Goal: Obtain resource: Obtain resource

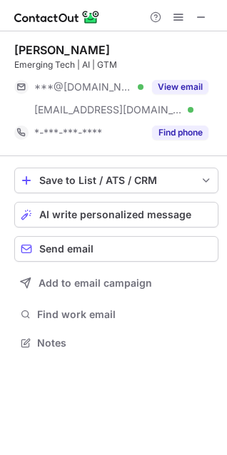
scroll to position [333, 227]
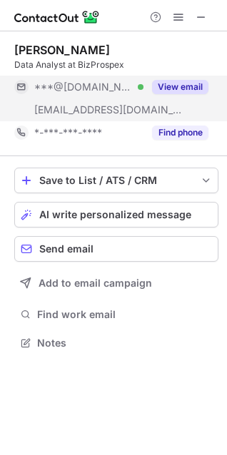
click at [176, 80] on button "View email" at bounding box center [180, 87] width 56 height 14
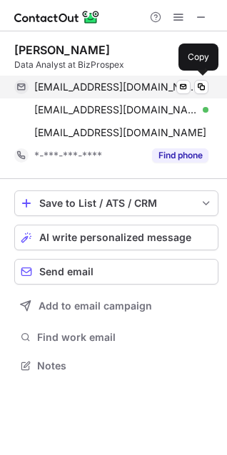
click at [101, 86] on span "samjill570@gmail.com" at bounding box center [115, 87] width 163 height 13
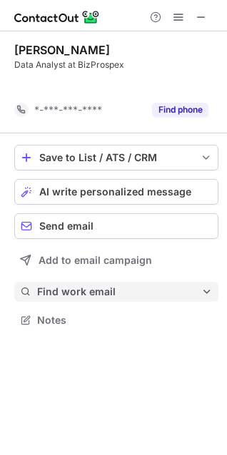
scroll to position [288, 227]
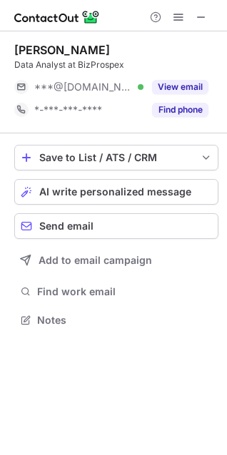
scroll to position [310, 227]
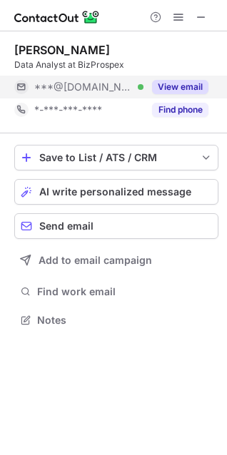
click at [183, 76] on div "View email" at bounding box center [175, 87] width 65 height 23
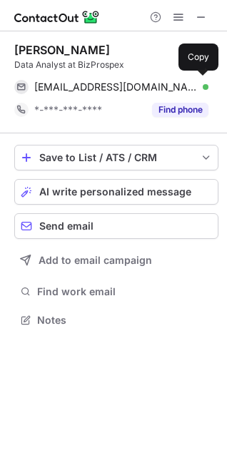
click at [82, 86] on span "pritulbajaj1122@gmail.com" at bounding box center [115, 87] width 163 height 13
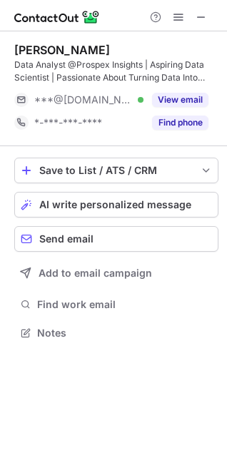
scroll to position [323, 227]
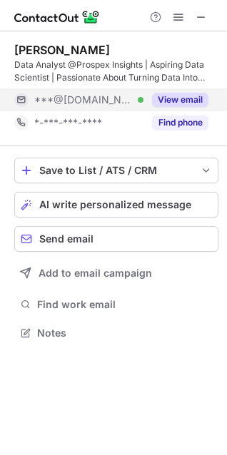
click at [149, 93] on div "View email" at bounding box center [175, 99] width 65 height 23
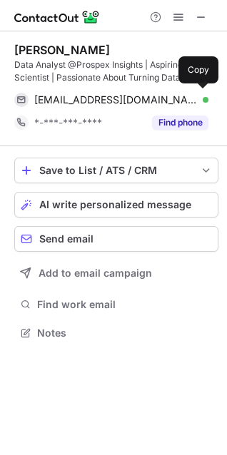
click at [79, 97] on span "snawlakha5353@gmail.com" at bounding box center [115, 99] width 163 height 13
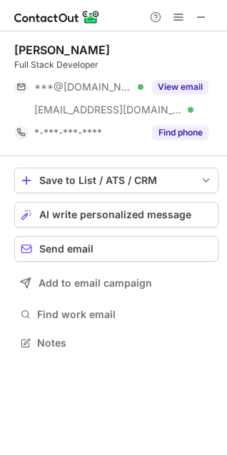
scroll to position [333, 227]
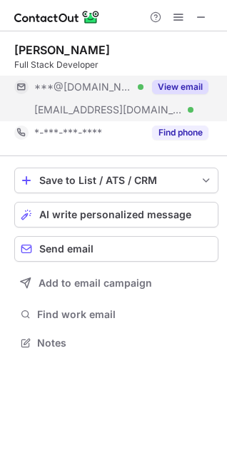
click at [187, 83] on button "View email" at bounding box center [180, 87] width 56 height 14
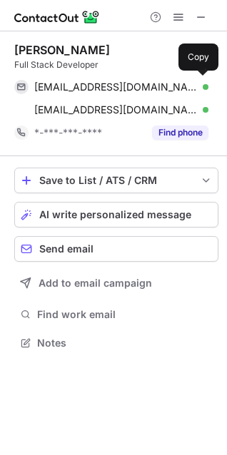
click at [87, 88] on span "ashishyenurkar15@gmail.com" at bounding box center [115, 87] width 163 height 13
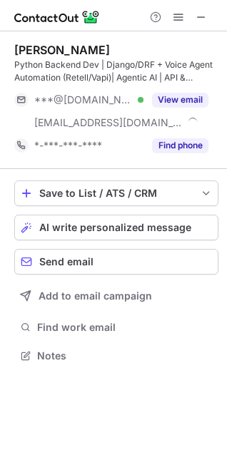
scroll to position [346, 227]
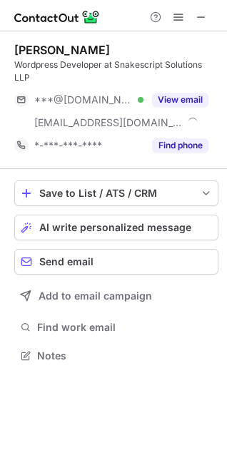
scroll to position [346, 227]
click at [201, 11] on span at bounding box center [200, 16] width 11 height 11
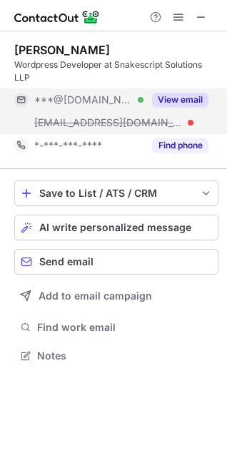
click at [180, 91] on div "View email" at bounding box center [175, 99] width 65 height 23
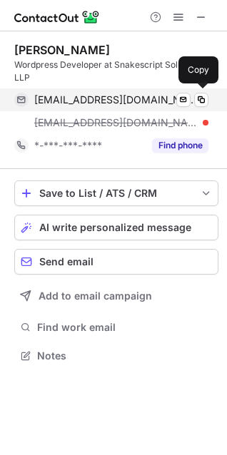
click at [114, 103] on span "harmeetkamboj297@gmail.com" at bounding box center [115, 99] width 163 height 13
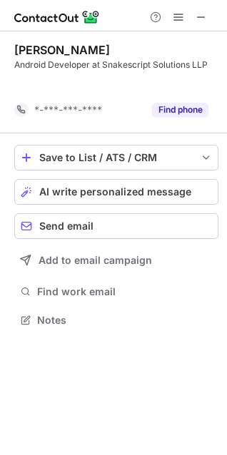
scroll to position [288, 227]
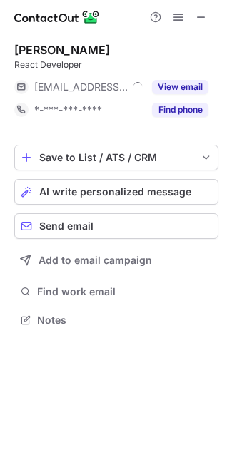
scroll to position [310, 227]
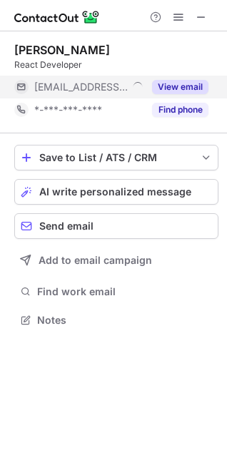
click at [176, 88] on button "View email" at bounding box center [180, 87] width 56 height 14
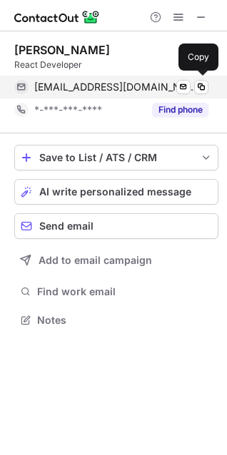
click at [94, 87] on span "vijay@snakescript.com" at bounding box center [115, 87] width 163 height 13
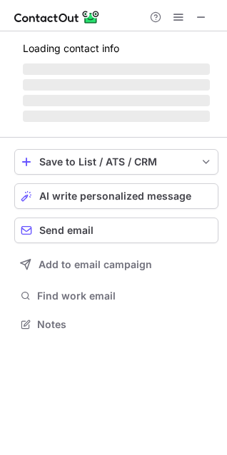
scroll to position [333, 227]
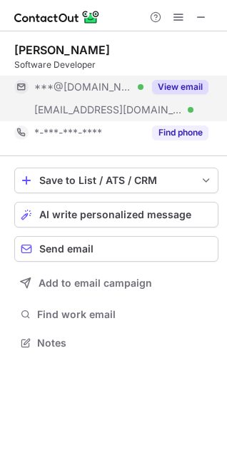
click at [164, 86] on button "View email" at bounding box center [180, 87] width 56 height 14
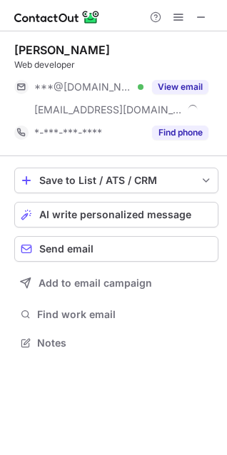
scroll to position [333, 227]
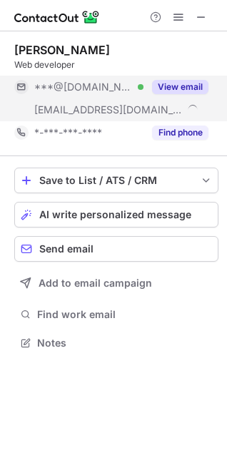
click at [84, 106] on span "***@snakescript.com" at bounding box center [108, 109] width 148 height 13
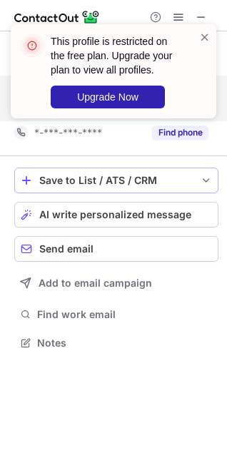
scroll to position [310, 227]
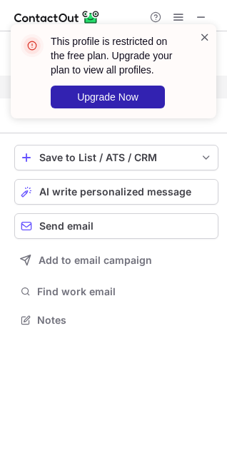
click at [203, 40] on span at bounding box center [204, 37] width 11 height 14
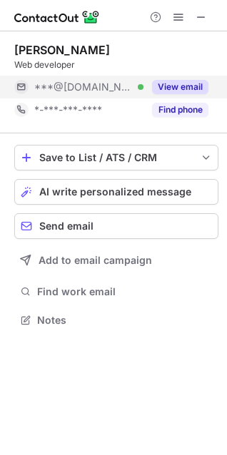
click at [61, 66] on div "Web developer" at bounding box center [116, 65] width 204 height 13
copy div "Web developer"
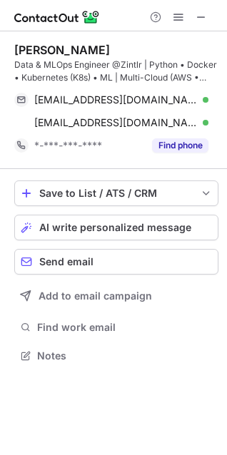
scroll to position [346, 227]
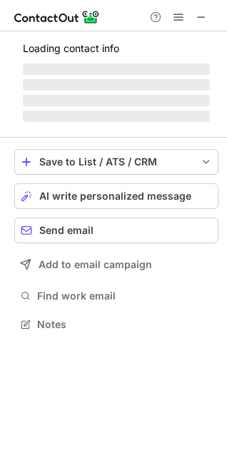
scroll to position [315, 227]
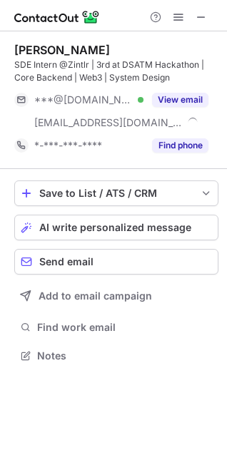
scroll to position [346, 227]
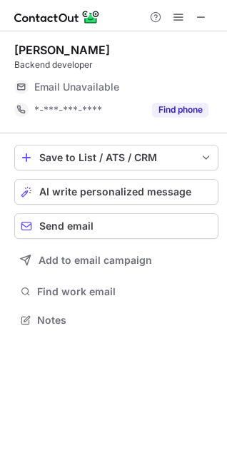
scroll to position [310, 227]
click at [196, 20] on span at bounding box center [200, 16] width 11 height 11
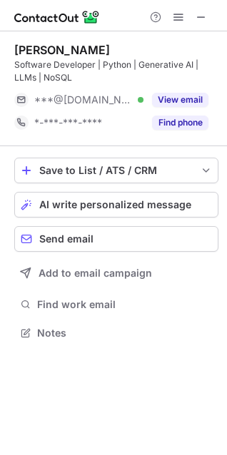
scroll to position [323, 227]
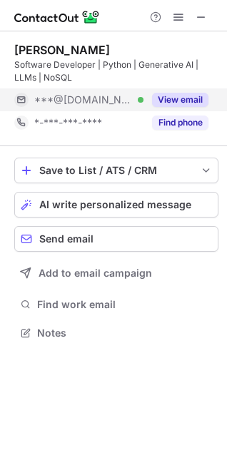
click at [171, 96] on button "View email" at bounding box center [180, 100] width 56 height 14
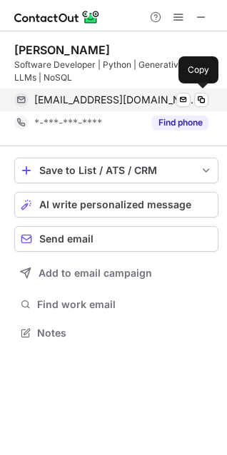
click at [75, 101] on span "sanghrajkakhushi@gmail.com" at bounding box center [115, 99] width 163 height 13
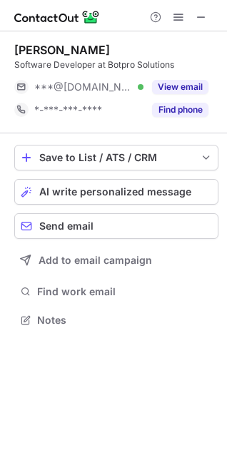
scroll to position [310, 227]
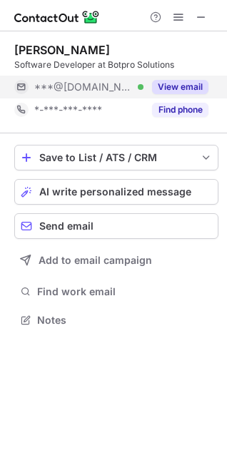
click at [176, 97] on div "View email" at bounding box center [175, 87] width 65 height 23
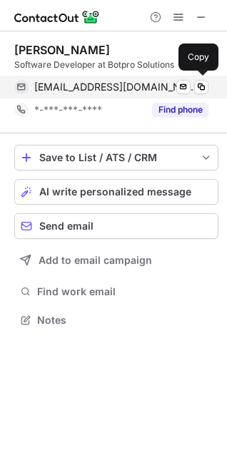
click at [82, 88] on span "[EMAIL_ADDRESS][DOMAIN_NAME]" at bounding box center [115, 87] width 163 height 13
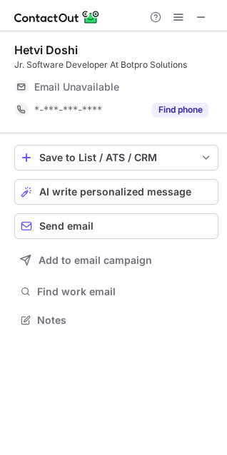
scroll to position [310, 227]
click at [198, 13] on span at bounding box center [200, 16] width 11 height 11
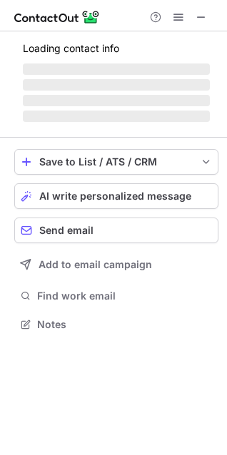
scroll to position [310, 227]
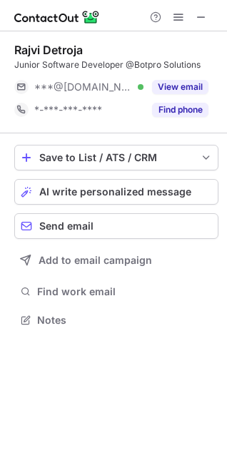
drag, startPoint x: 172, startPoint y: 74, endPoint x: 174, endPoint y: 86, distance: 12.3
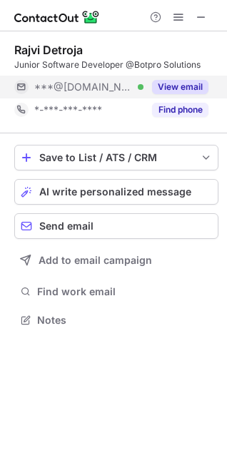
click at [173, 74] on div "[PERSON_NAME] Junior Software Developer @Botpro Solutions ***@[DOMAIN_NAME] Ver…" at bounding box center [116, 82] width 204 height 78
click at [174, 86] on button "View email" at bounding box center [180, 87] width 56 height 14
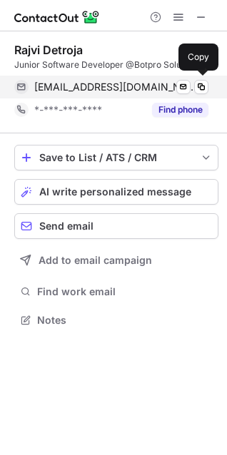
click at [86, 89] on span "[EMAIL_ADDRESS][DOMAIN_NAME]" at bounding box center [115, 87] width 163 height 13
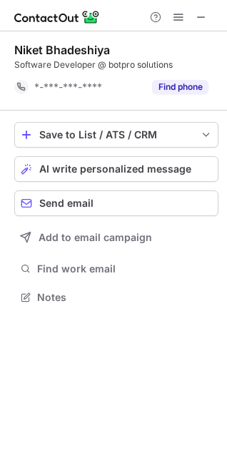
scroll to position [288, 227]
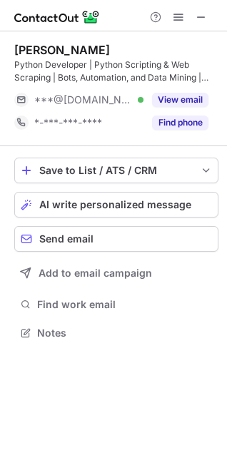
scroll to position [323, 227]
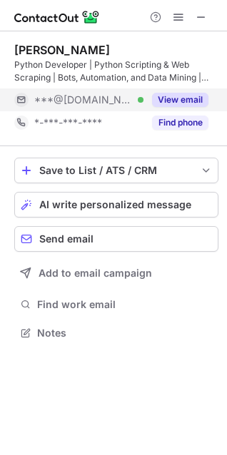
click at [81, 103] on span "***@gmail.com" at bounding box center [83, 99] width 98 height 13
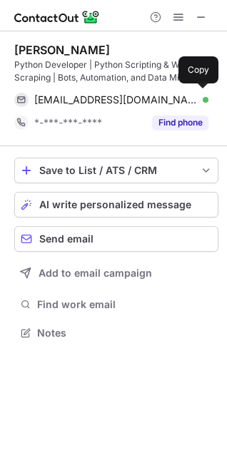
click at [80, 97] on span "savaliyanirali41@gmail.com" at bounding box center [115, 99] width 163 height 13
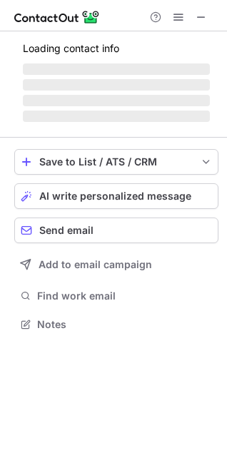
scroll to position [323, 227]
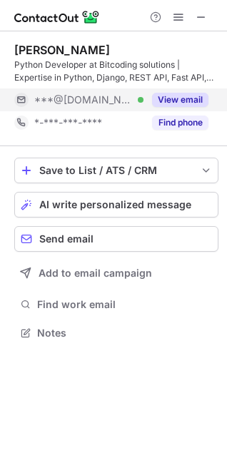
click at [88, 96] on span "***@gmail.com" at bounding box center [83, 99] width 98 height 13
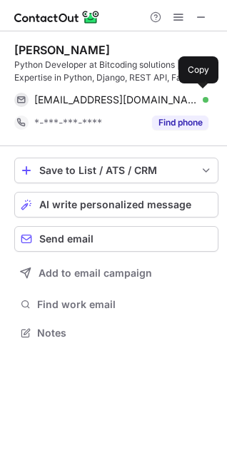
click at [60, 100] on span "kishansavaliya9083@gmail.com" at bounding box center [115, 99] width 163 height 13
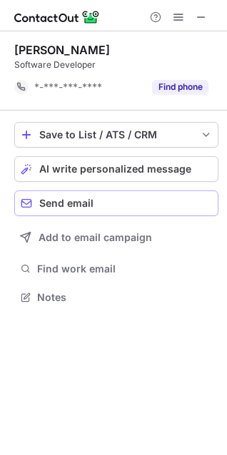
scroll to position [288, 227]
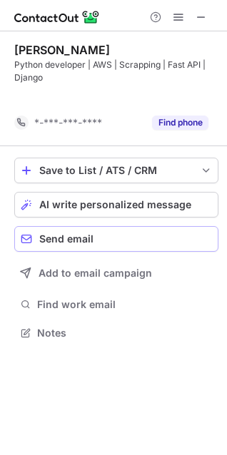
scroll to position [300, 227]
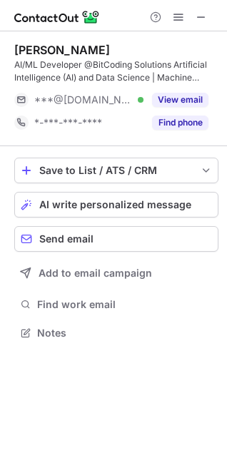
scroll to position [323, 227]
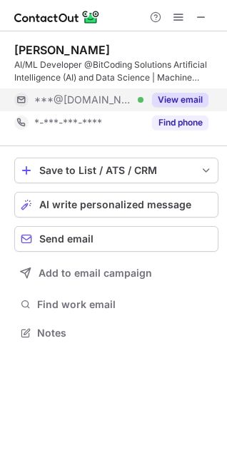
click at [62, 101] on span "***@gmail.com" at bounding box center [83, 99] width 98 height 13
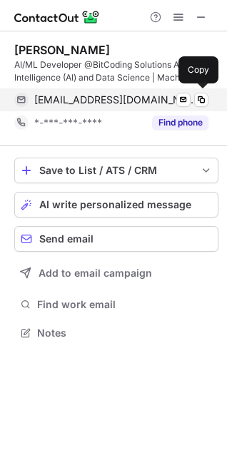
click at [80, 102] on span "tarunchauhan2221@gmail.com" at bounding box center [115, 99] width 163 height 13
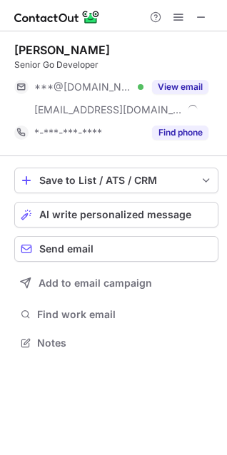
scroll to position [333, 227]
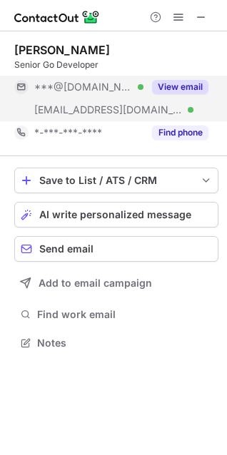
click at [202, 93] on button "View email" at bounding box center [180, 87] width 56 height 14
